Goal: Task Accomplishment & Management: Complete application form

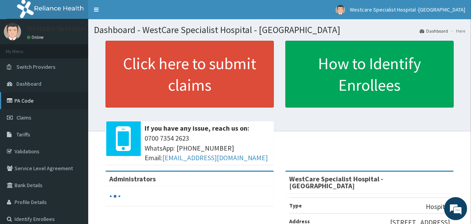
click at [33, 101] on link "PA Code" at bounding box center [44, 100] width 88 height 17
click at [23, 100] on link "PA Code" at bounding box center [44, 100] width 88 height 17
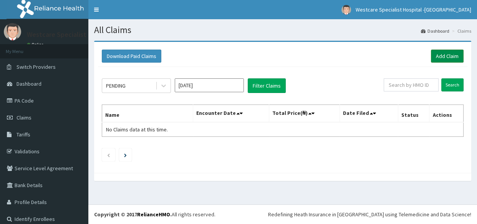
click at [445, 57] on link "Add Claim" at bounding box center [447, 56] width 33 height 13
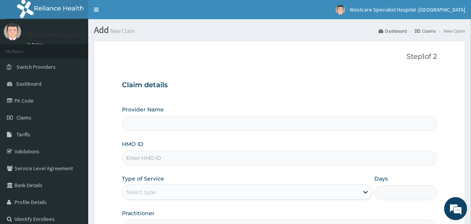
type input "WestCare Specialist Hospital - Ejigbo"
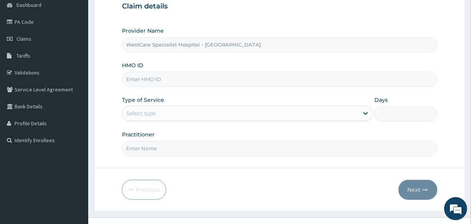
scroll to position [91, 0]
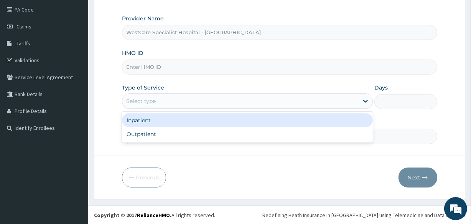
click at [169, 105] on div "Select type" at bounding box center [240, 101] width 236 height 12
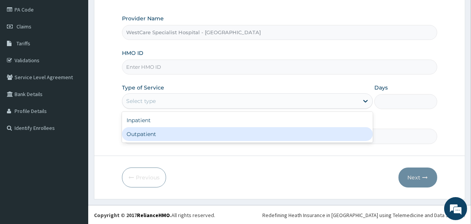
click at [149, 135] on div "Outpatient" at bounding box center [247, 134] width 251 height 14
type input "1"
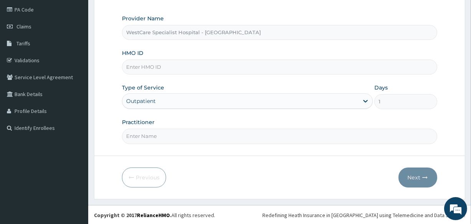
click at [158, 66] on input "HMO ID" at bounding box center [279, 66] width 315 height 15
paste input "EXT/10048/B"
type input "EXT/10048/B"
click at [155, 134] on input "Practitioner" at bounding box center [279, 136] width 315 height 15
type input "FALADE"
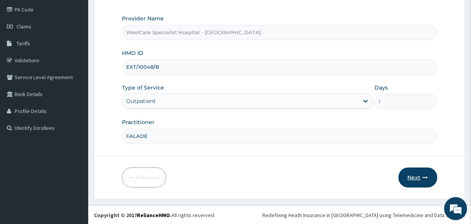
click at [418, 177] on button "Next" at bounding box center [418, 177] width 39 height 20
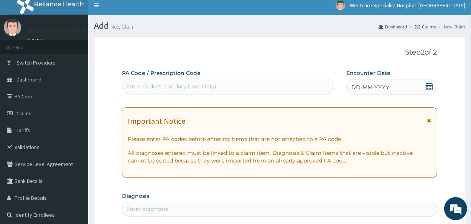
scroll to position [0, 0]
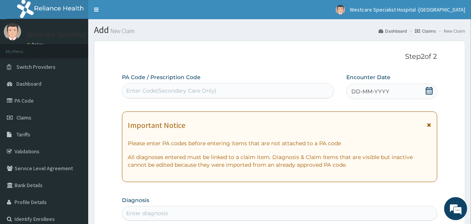
click at [143, 86] on div "Enter Code(Secondary Care Only)" at bounding box center [227, 90] width 211 height 12
paste input "EXT/10048/B"
type input "E"
click at [154, 91] on div "Enter Code(Secondary Care Only)" at bounding box center [171, 91] width 90 height 8
paste input "PA/983CAA"
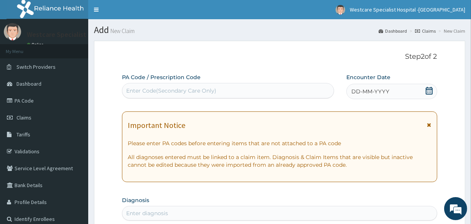
type input "PA/983CAA"
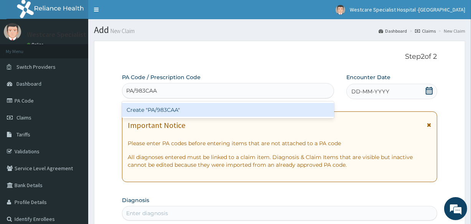
click at [174, 108] on div "Create "PA/983CAA"" at bounding box center [228, 110] width 212 height 14
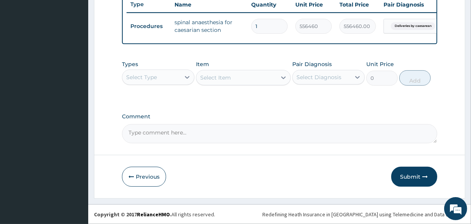
scroll to position [298, 0]
click at [411, 177] on button "Submit" at bounding box center [414, 177] width 46 height 20
